Goal: Information Seeking & Learning: Learn about a topic

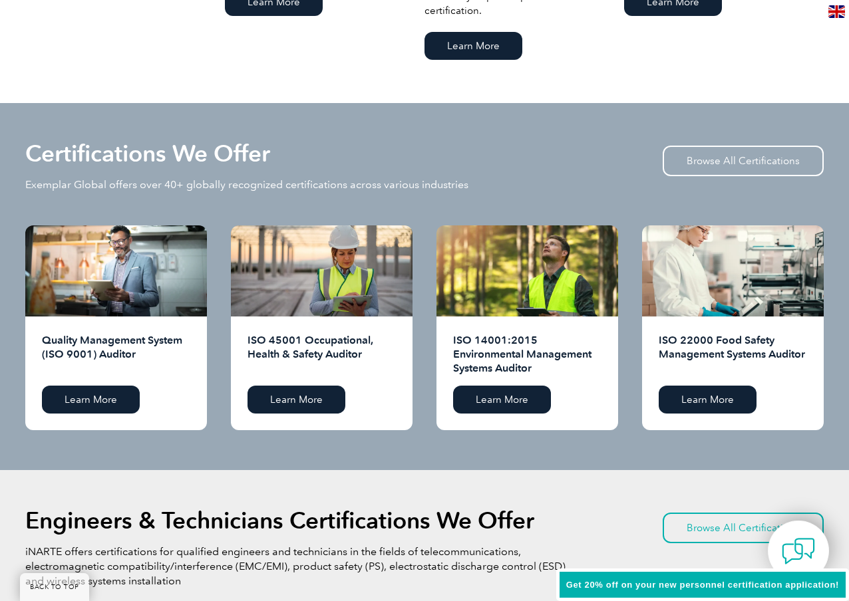
scroll to position [1359, 0]
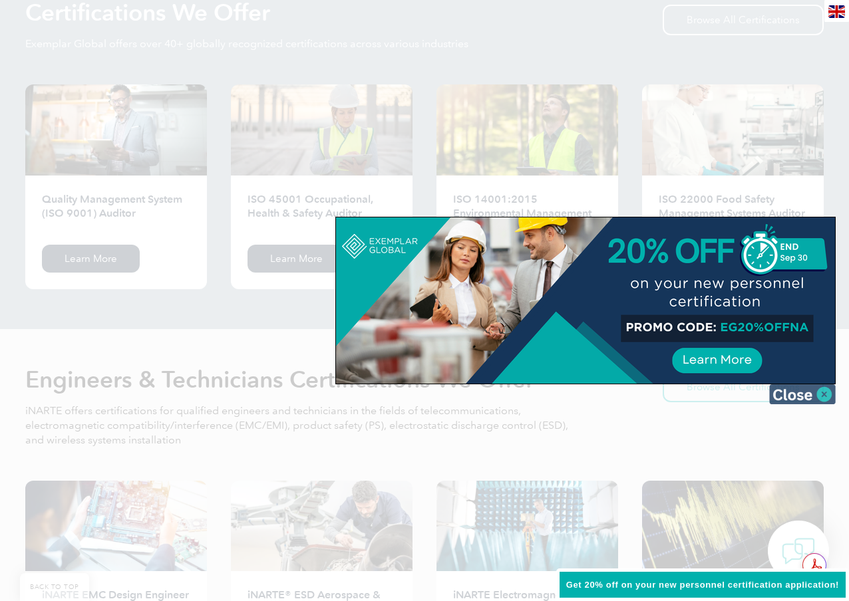
click at [829, 394] on img at bounding box center [802, 394] width 67 height 20
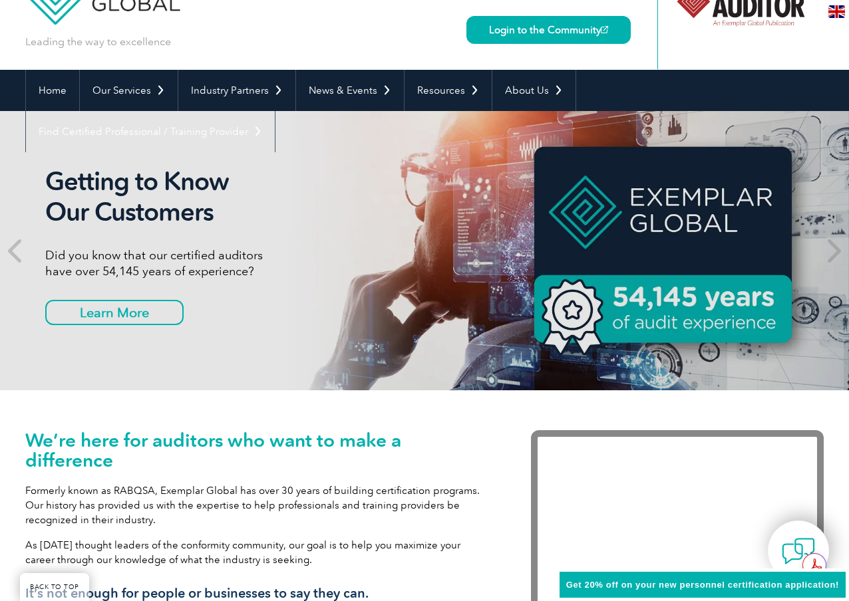
scroll to position [0, 0]
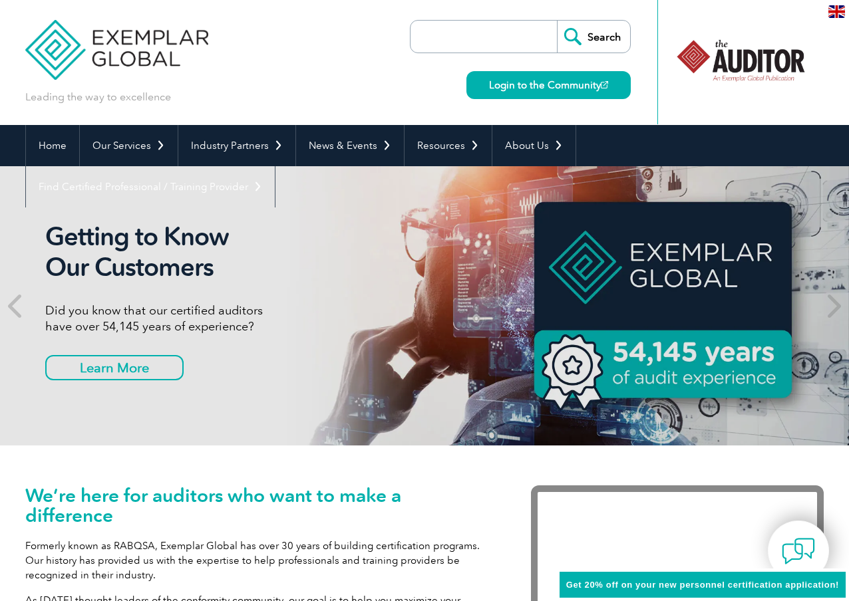
click at [473, 25] on input "search" at bounding box center [487, 37] width 140 height 32
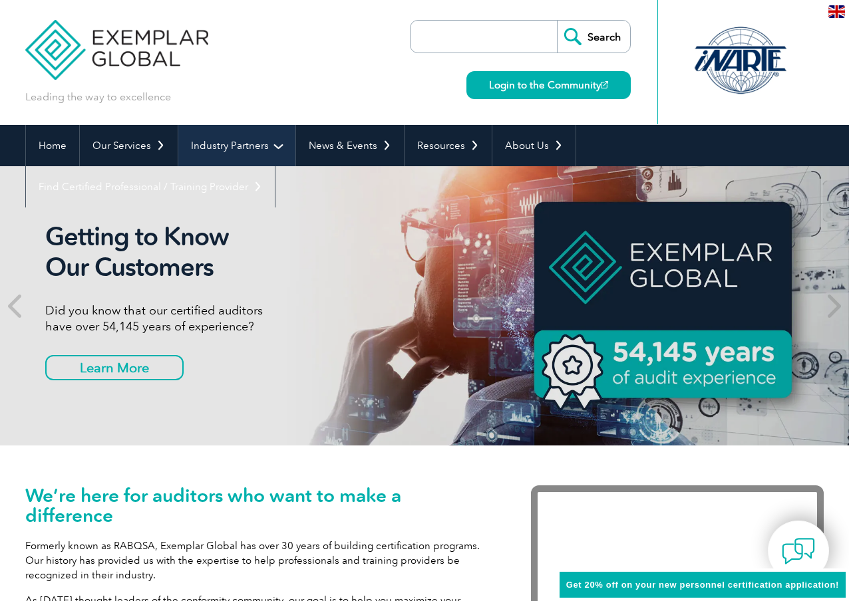
click at [230, 145] on link "Industry Partners" at bounding box center [236, 145] width 117 height 41
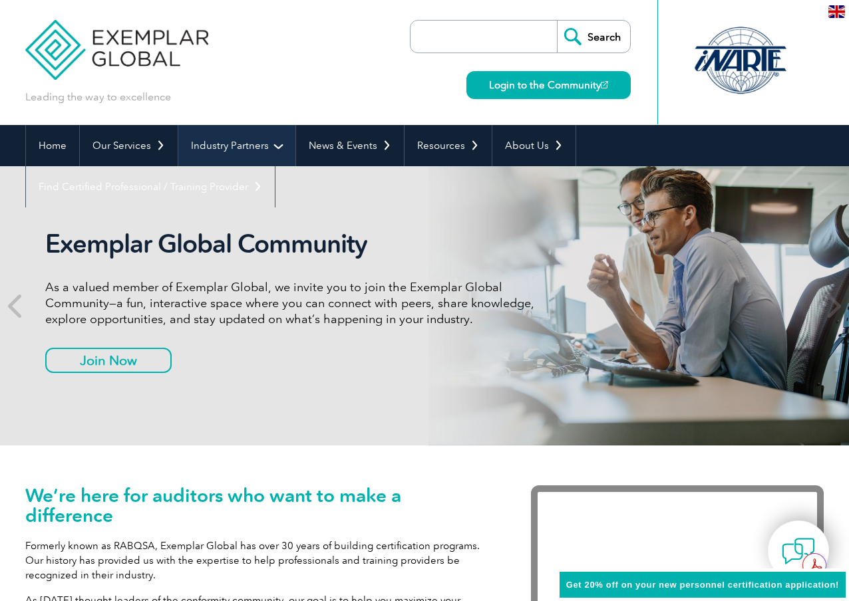
click at [230, 145] on link "Industry Partners" at bounding box center [236, 145] width 117 height 41
click at [267, 147] on link "Industry Partners" at bounding box center [236, 145] width 117 height 41
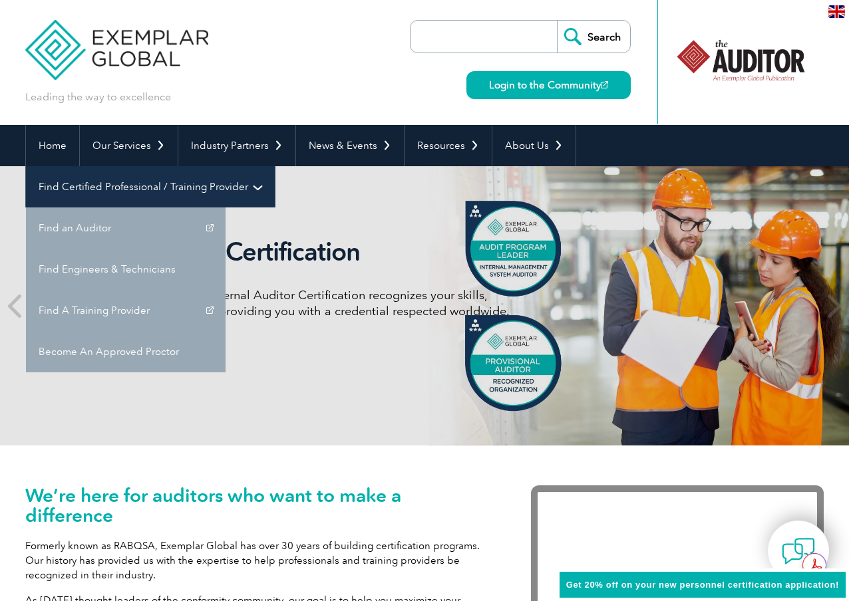
click at [275, 166] on link "Find Certified Professional / Training Provider" at bounding box center [150, 186] width 249 height 41
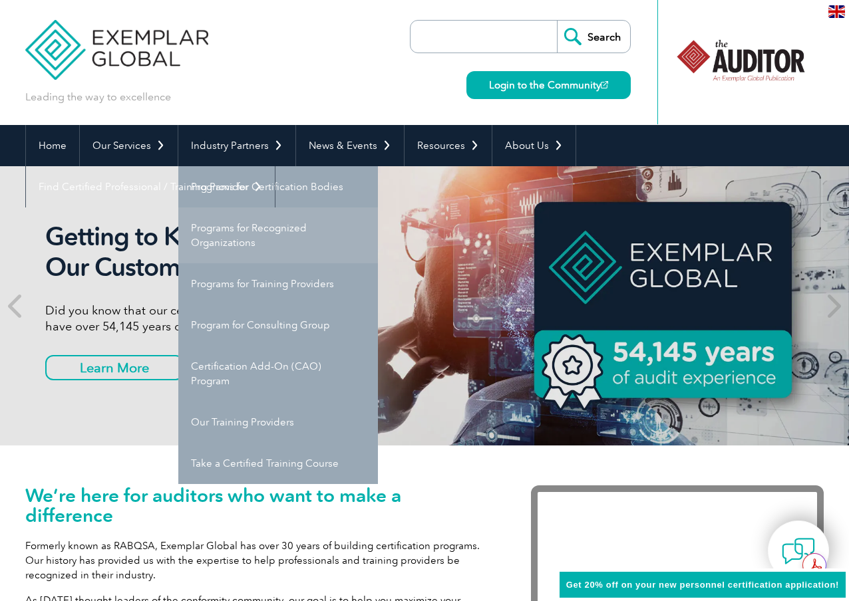
click at [250, 249] on link "Programs for Recognized Organizations" at bounding box center [278, 236] width 200 height 56
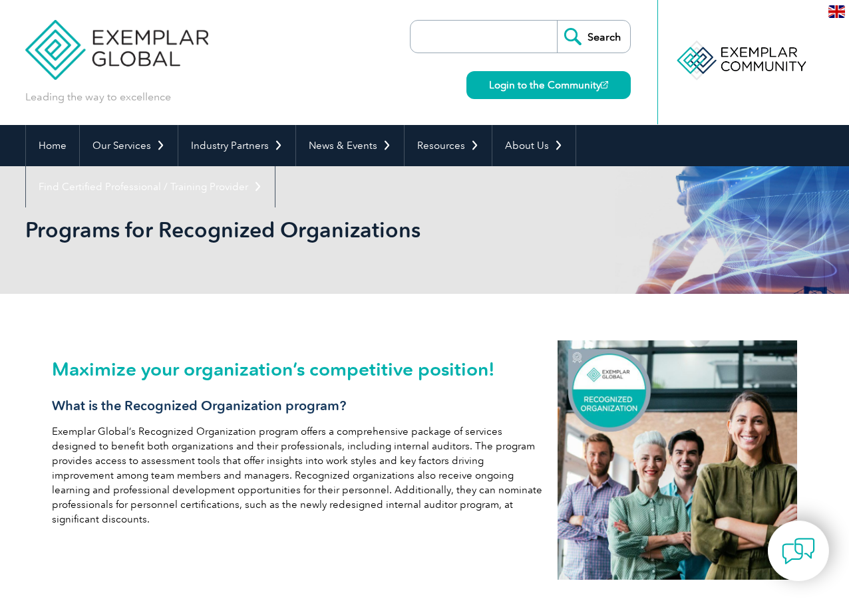
click at [428, 29] on input "search" at bounding box center [487, 37] width 140 height 32
click at [376, 88] on div "Leading the way to excellence Search Login to the Community ▼" at bounding box center [424, 62] width 798 height 125
click at [467, 27] on input "search" at bounding box center [487, 37] width 140 height 32
click at [410, 83] on div "Search Login to the Community" at bounding box center [520, 62] width 221 height 125
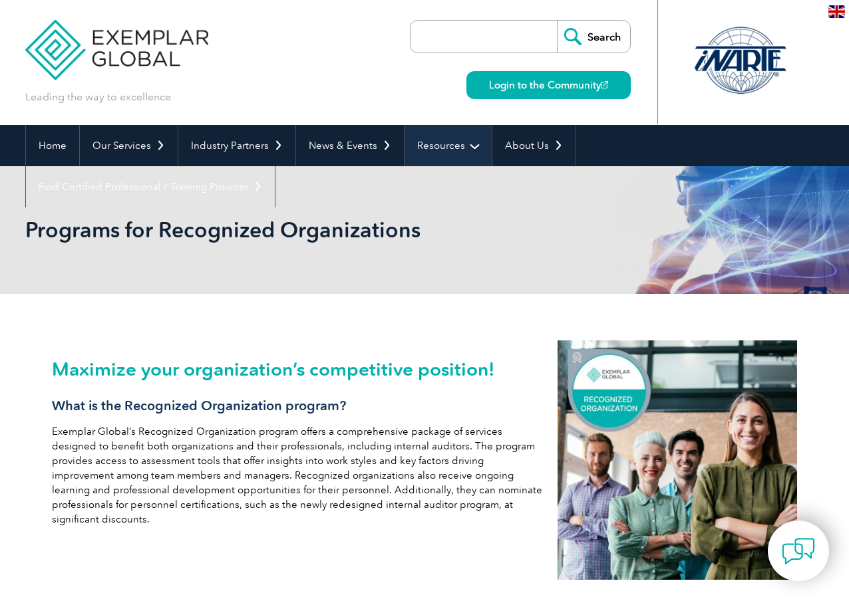
click at [448, 136] on link "Resources" at bounding box center [447, 145] width 87 height 41
click at [473, 145] on link "Resources" at bounding box center [447, 145] width 87 height 41
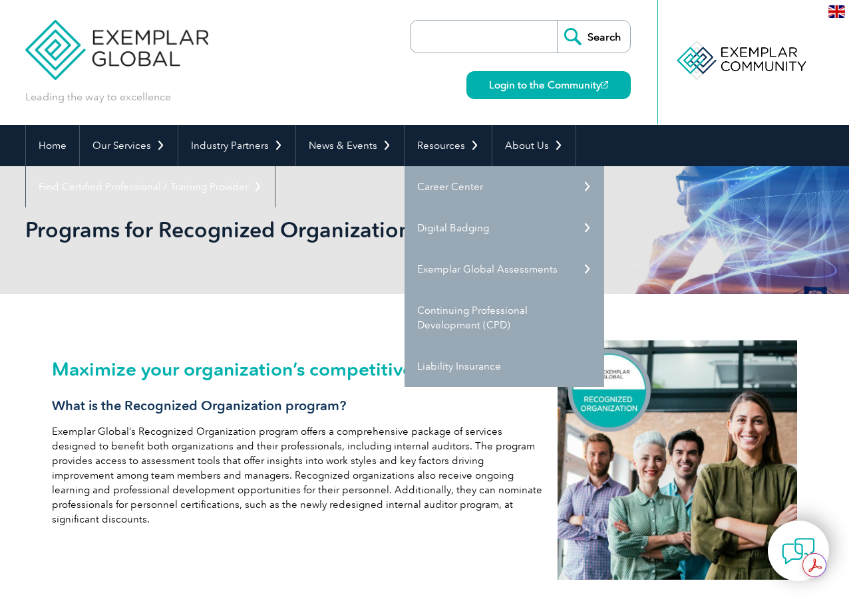
click at [422, 101] on div "Search Login to the Community" at bounding box center [520, 62] width 221 height 125
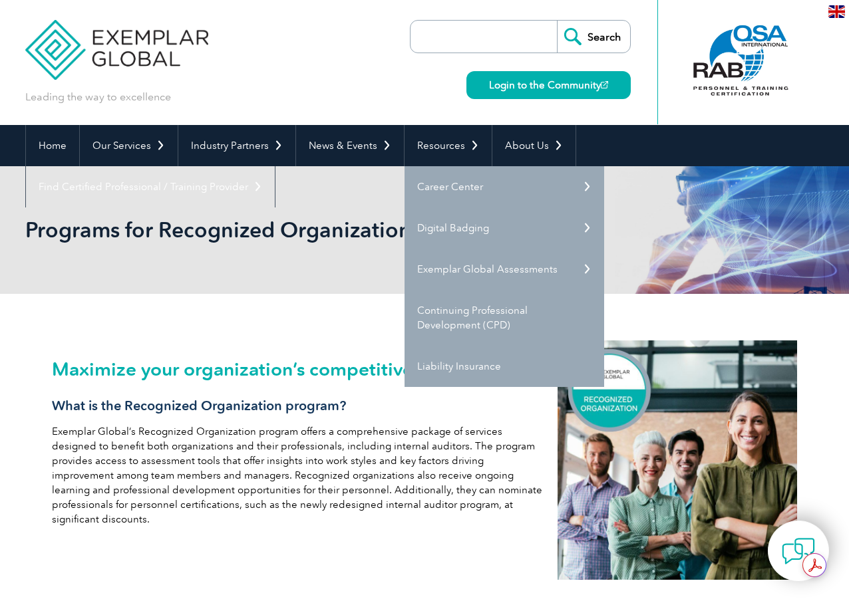
click at [467, 41] on input "search" at bounding box center [487, 37] width 140 height 32
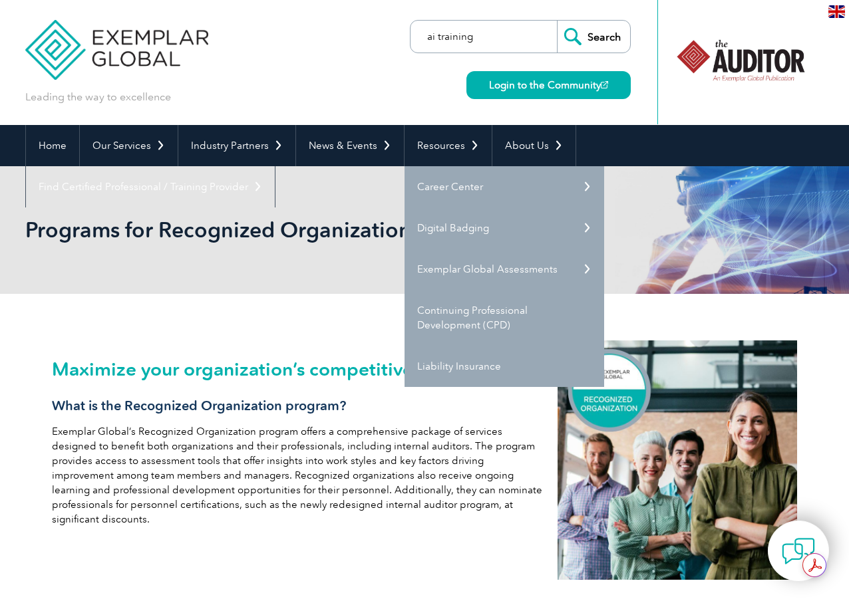
type input "ai training"
click at [557, 21] on input "Search" at bounding box center [593, 37] width 73 height 32
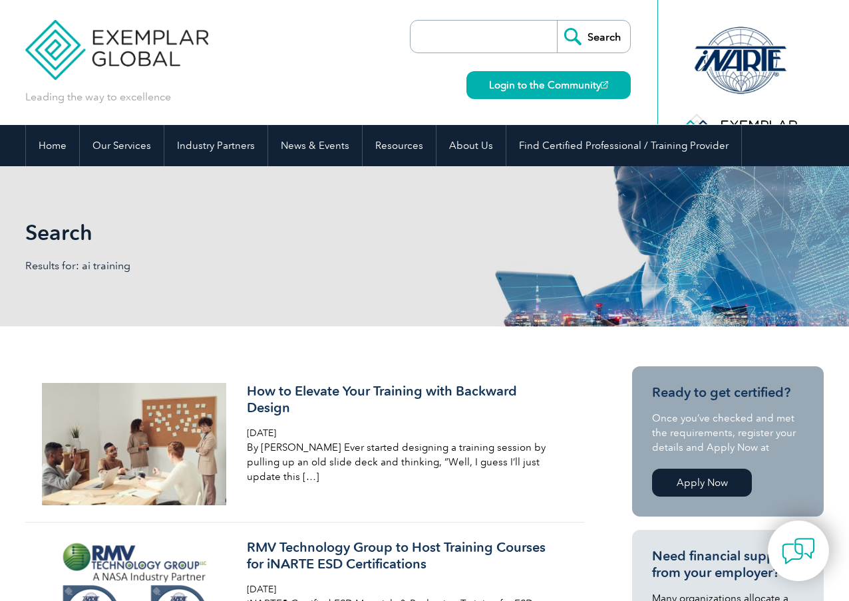
click at [524, 45] on input "search" at bounding box center [487, 37] width 140 height 32
click at [526, 33] on input "search" at bounding box center [487, 37] width 140 height 32
click at [312, 95] on div "Leading the way to excellence" at bounding box center [424, 62] width 798 height 125
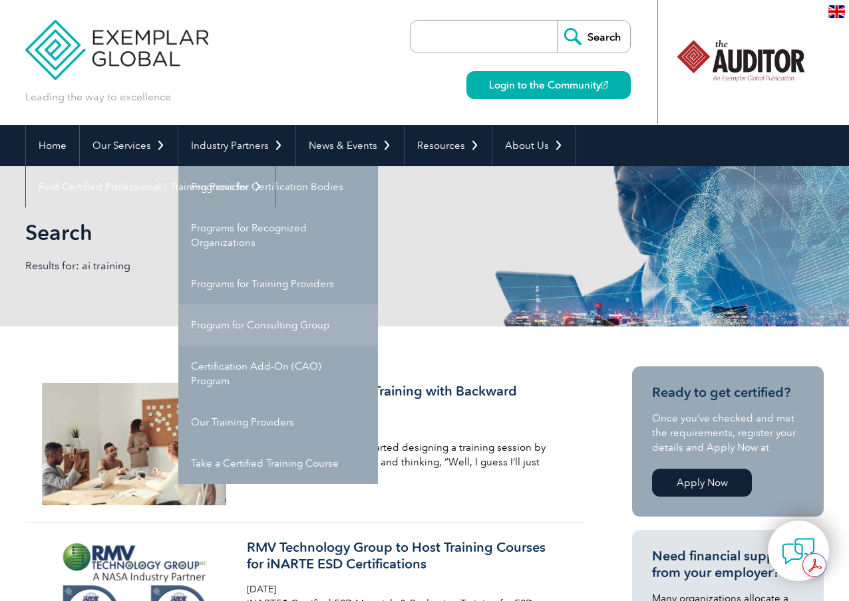
click at [228, 329] on link "Program for Consulting Group" at bounding box center [278, 325] width 200 height 41
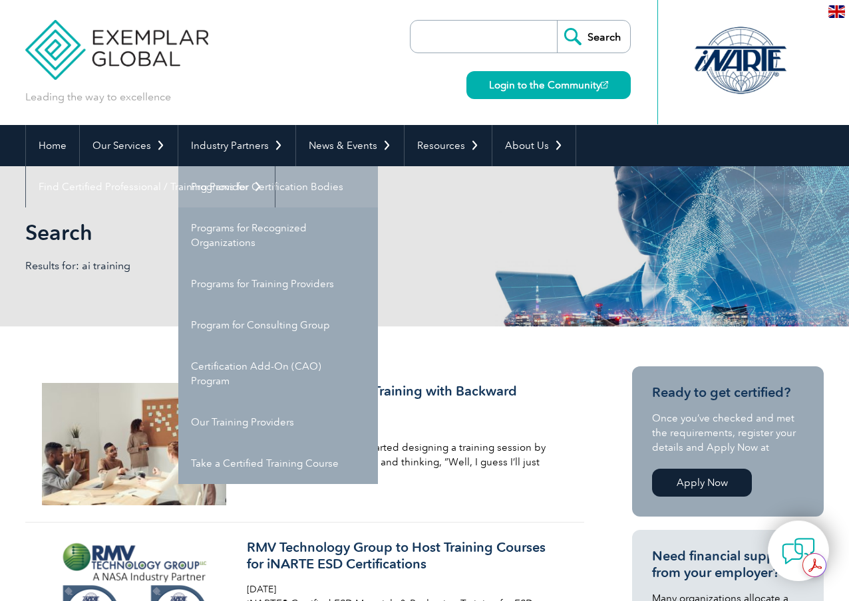
click at [267, 200] on link "Programs for Certification Bodies" at bounding box center [278, 186] width 200 height 41
